Goal: Transaction & Acquisition: Purchase product/service

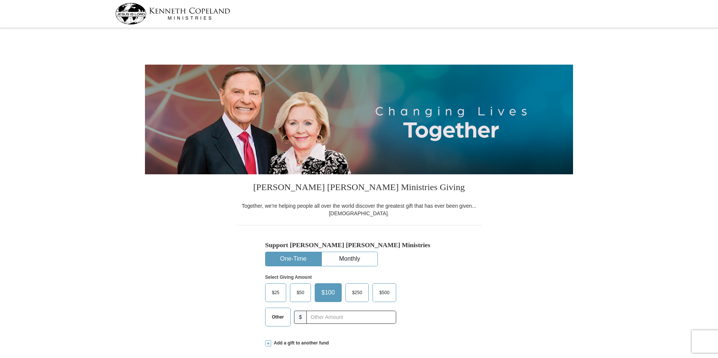
select select "MO"
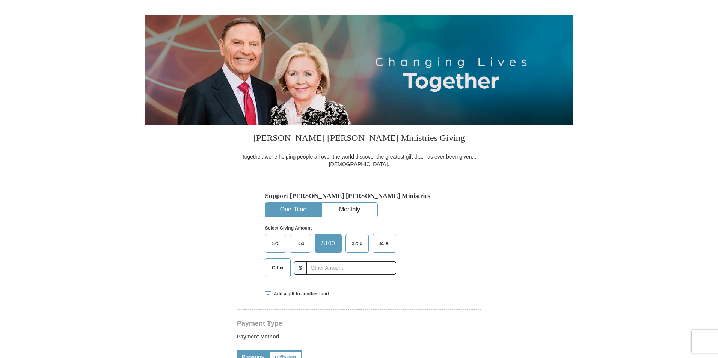
scroll to position [75, 0]
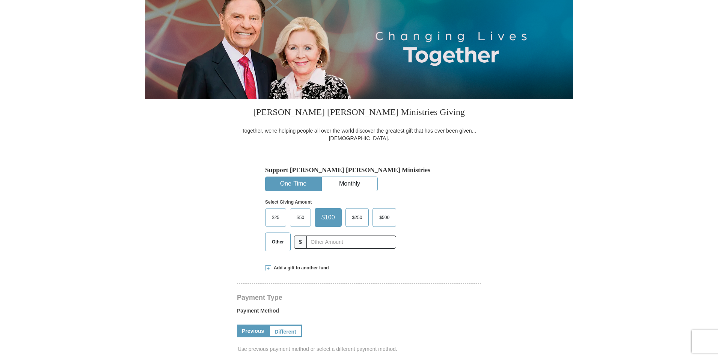
click at [274, 241] on span "Other" at bounding box center [278, 241] width 20 height 11
click at [0, 0] on input "Other" at bounding box center [0, 0] width 0 height 0
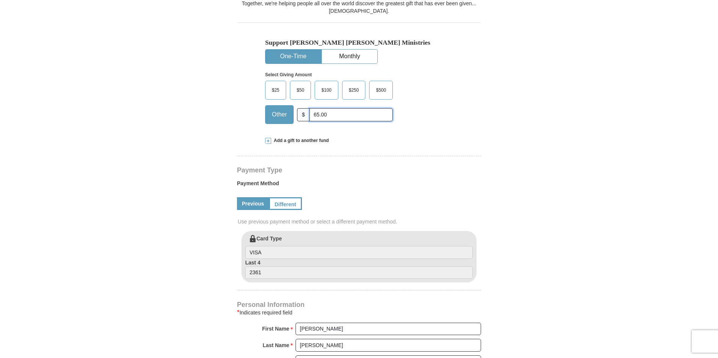
scroll to position [263, 0]
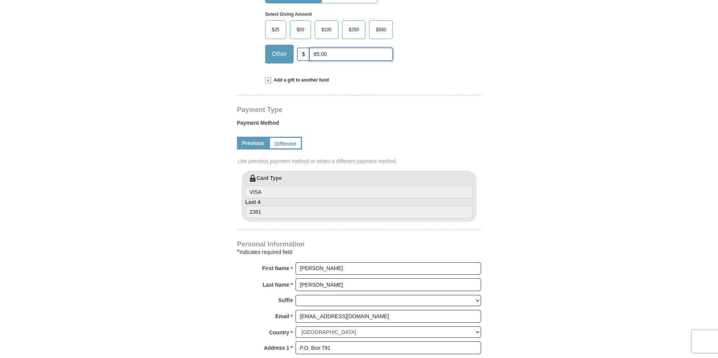
type input "65.00"
click at [287, 193] on input "VISA" at bounding box center [359, 192] width 228 height 13
click at [284, 146] on link "Different" at bounding box center [285, 143] width 33 height 13
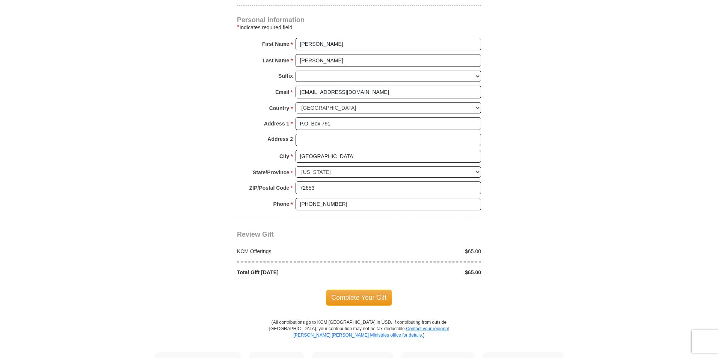
scroll to position [564, 0]
click at [364, 297] on span "Complete Your Gift" at bounding box center [359, 297] width 66 height 16
